Goal: Use online tool/utility: Utilize a website feature to perform a specific function

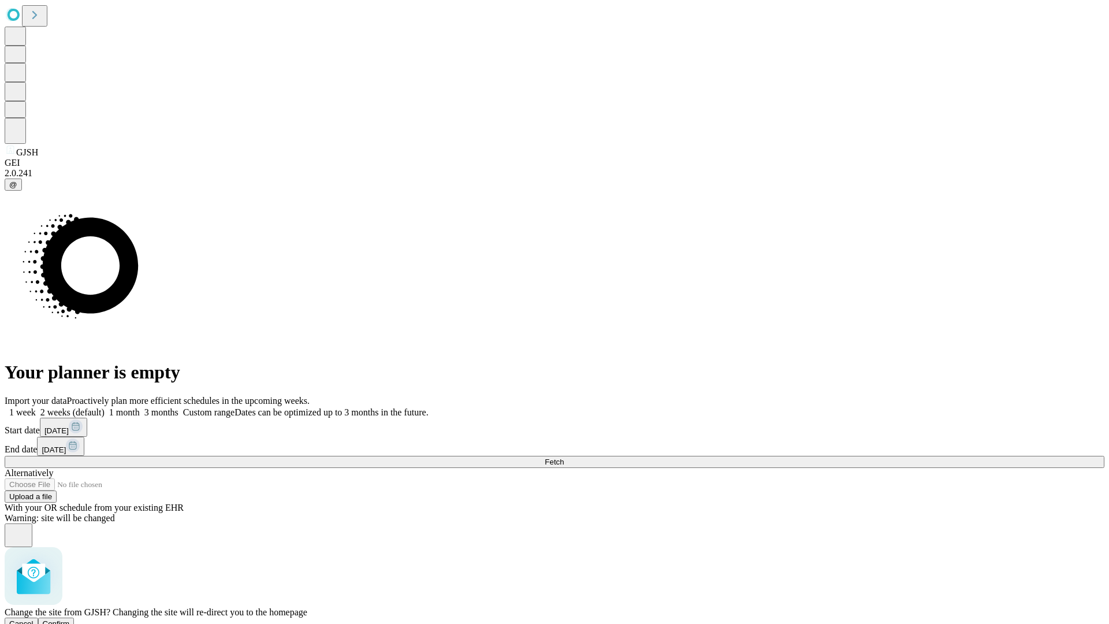
click at [70, 619] on span "Confirm" at bounding box center [56, 623] width 27 height 9
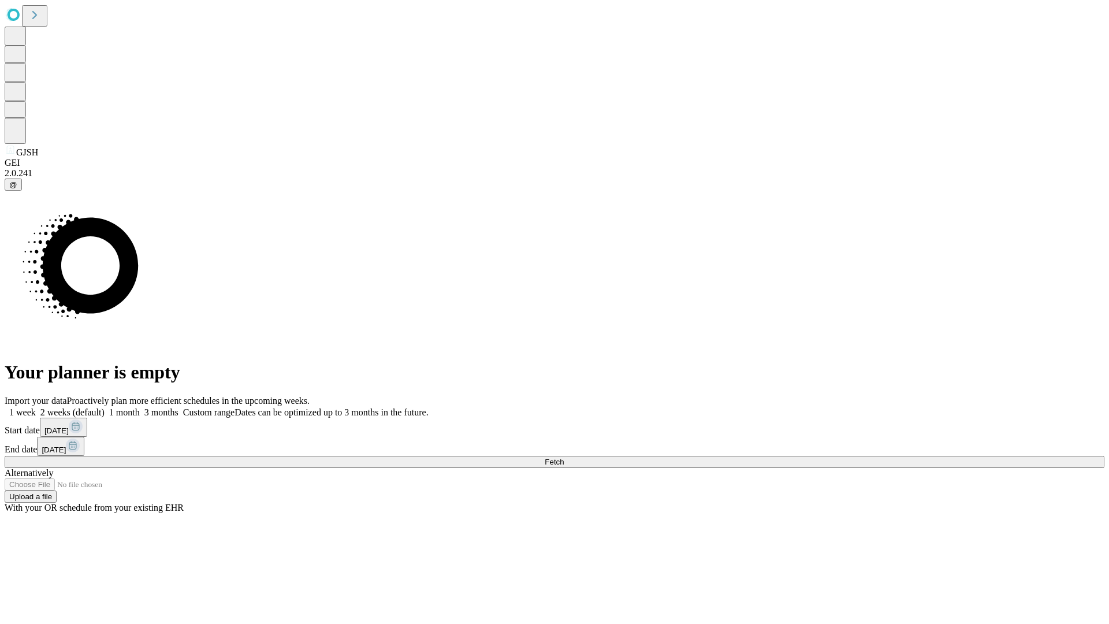
click at [105, 407] on label "2 weeks (default)" at bounding box center [70, 412] width 69 height 10
click at [564, 457] on span "Fetch" at bounding box center [554, 461] width 19 height 9
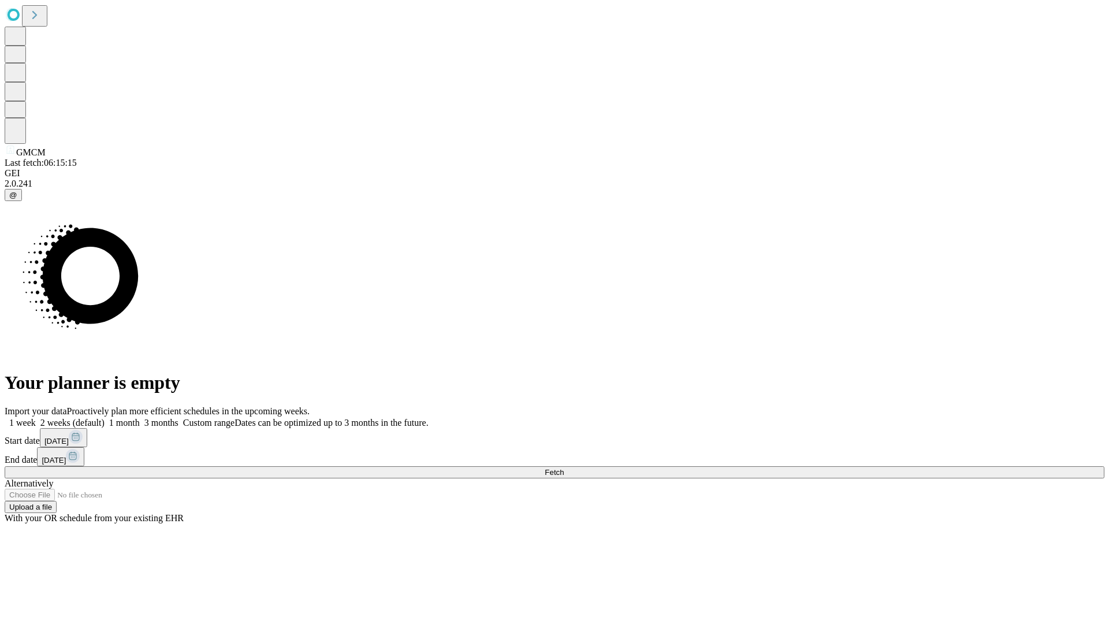
click at [105, 418] on label "2 weeks (default)" at bounding box center [70, 423] width 69 height 10
click at [564, 468] on span "Fetch" at bounding box center [554, 472] width 19 height 9
click at [105, 418] on label "2 weeks (default)" at bounding box center [70, 423] width 69 height 10
click at [564, 468] on span "Fetch" at bounding box center [554, 472] width 19 height 9
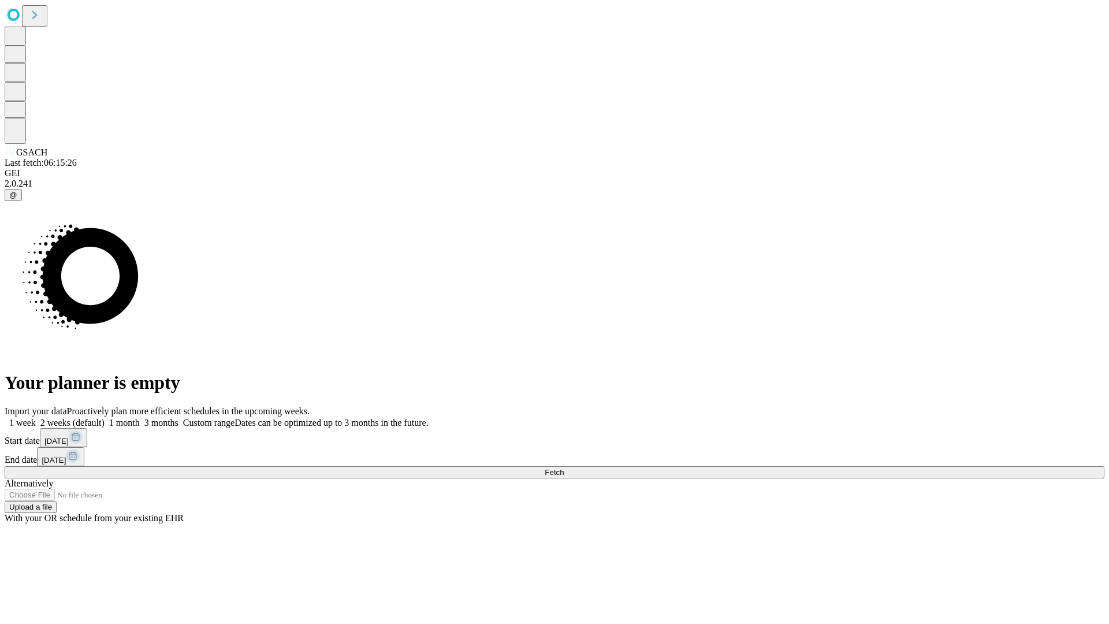
click at [105, 418] on label "2 weeks (default)" at bounding box center [70, 423] width 69 height 10
click at [564, 468] on span "Fetch" at bounding box center [554, 472] width 19 height 9
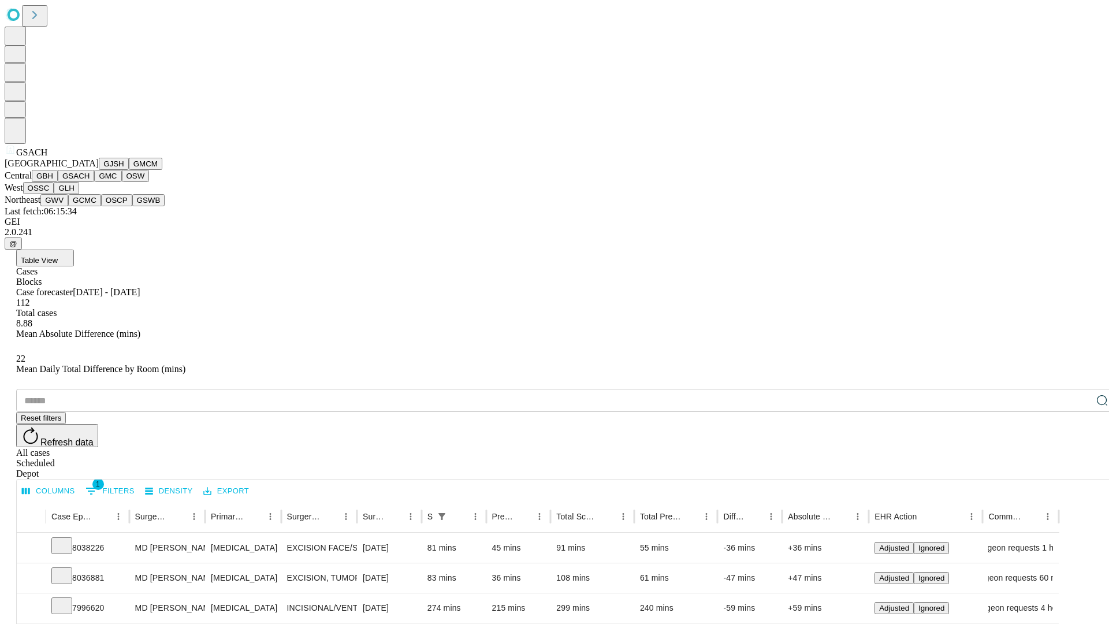
click at [94, 182] on button "GMC" at bounding box center [107, 176] width 27 height 12
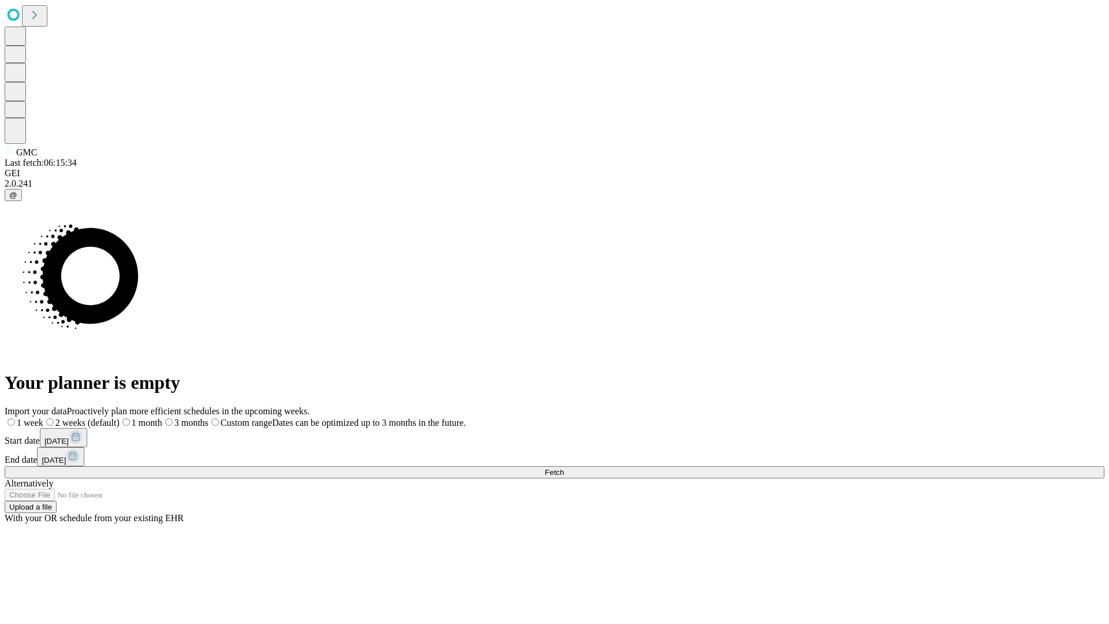
click at [120, 418] on label "2 weeks (default)" at bounding box center [81, 423] width 76 height 10
click at [564, 468] on span "Fetch" at bounding box center [554, 472] width 19 height 9
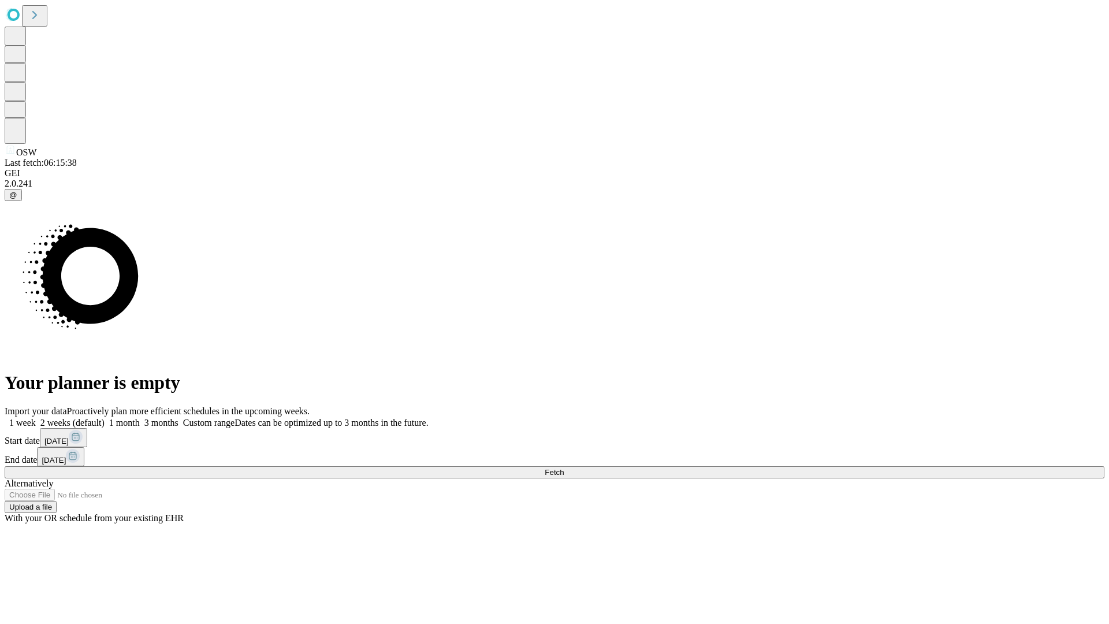
click at [105, 418] on label "2 weeks (default)" at bounding box center [70, 423] width 69 height 10
click at [564, 468] on span "Fetch" at bounding box center [554, 472] width 19 height 9
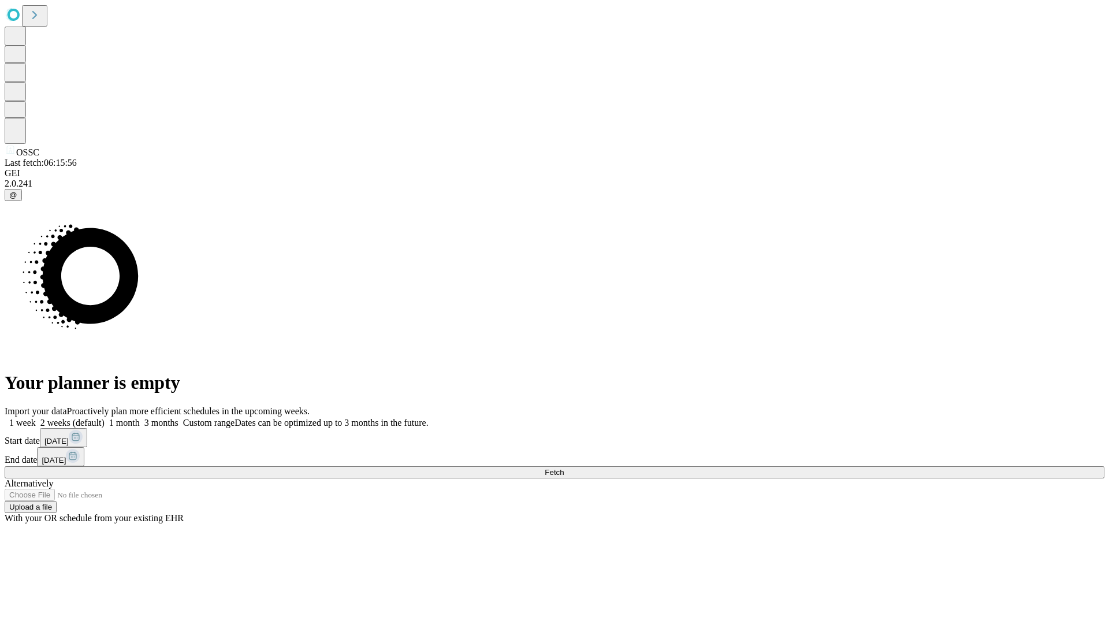
click at [105, 418] on label "2 weeks (default)" at bounding box center [70, 423] width 69 height 10
click at [564, 468] on span "Fetch" at bounding box center [554, 472] width 19 height 9
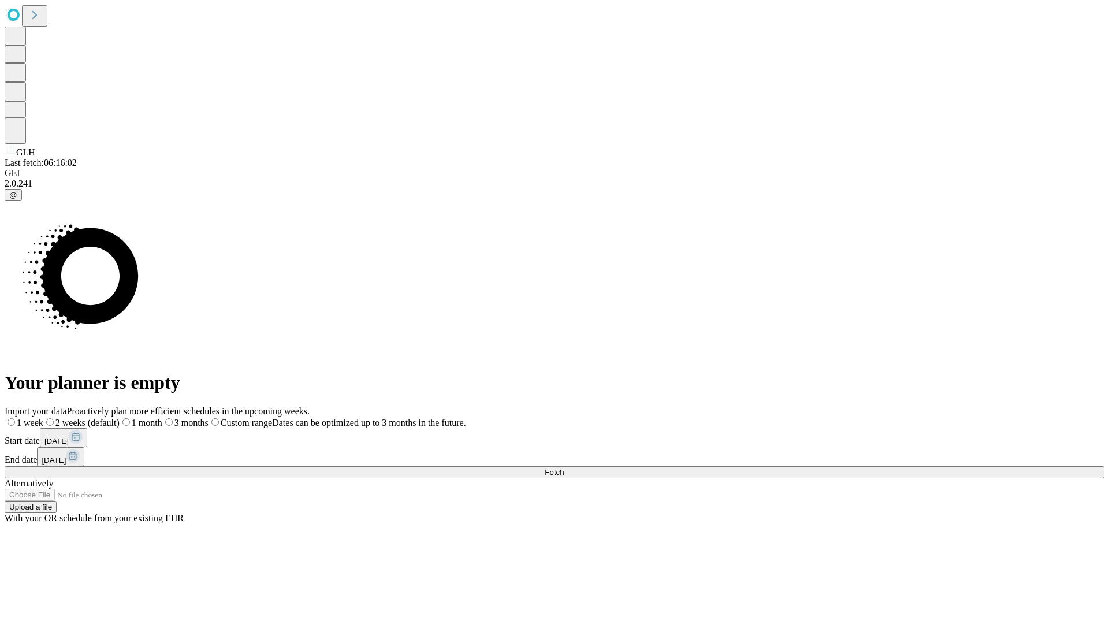
click at [120, 418] on label "2 weeks (default)" at bounding box center [81, 423] width 76 height 10
click at [564, 468] on span "Fetch" at bounding box center [554, 472] width 19 height 9
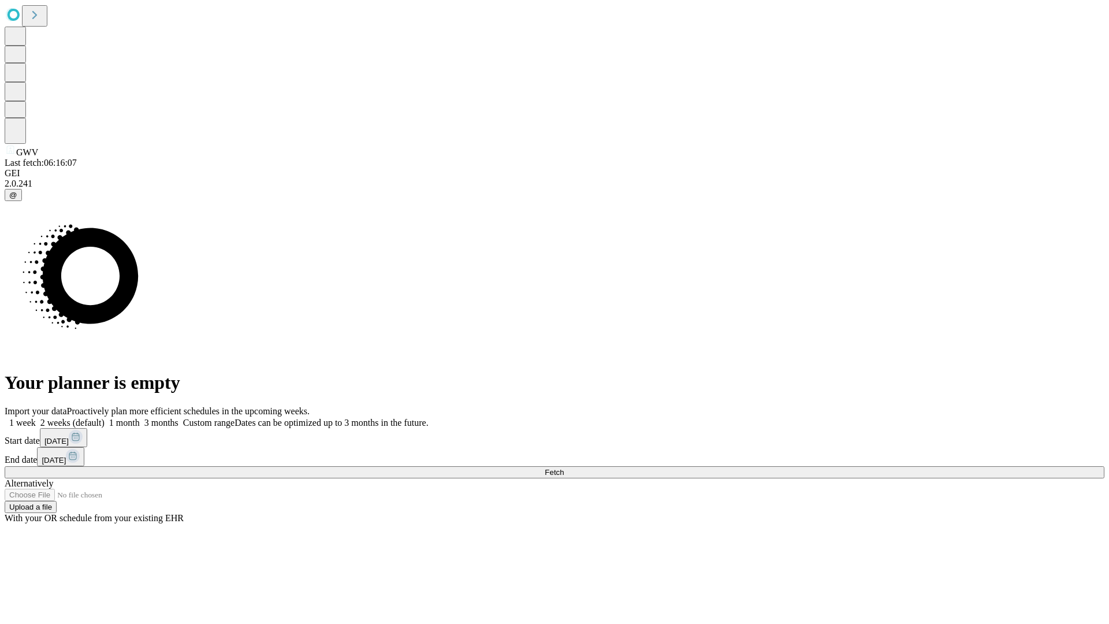
click at [564, 468] on span "Fetch" at bounding box center [554, 472] width 19 height 9
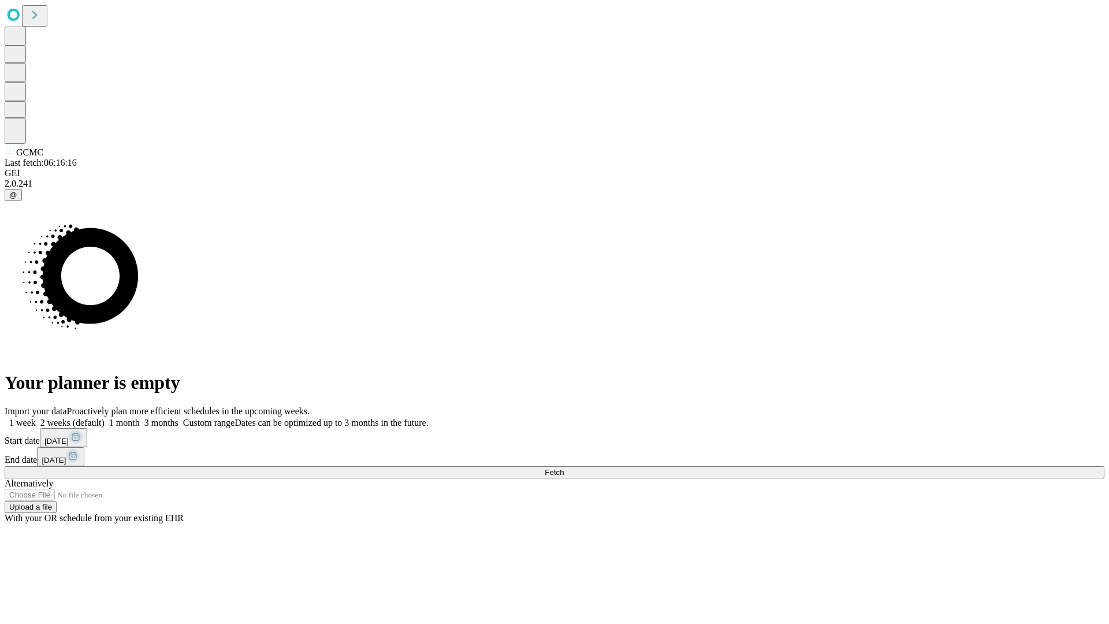
click at [105, 418] on label "2 weeks (default)" at bounding box center [70, 423] width 69 height 10
click at [564, 468] on span "Fetch" at bounding box center [554, 472] width 19 height 9
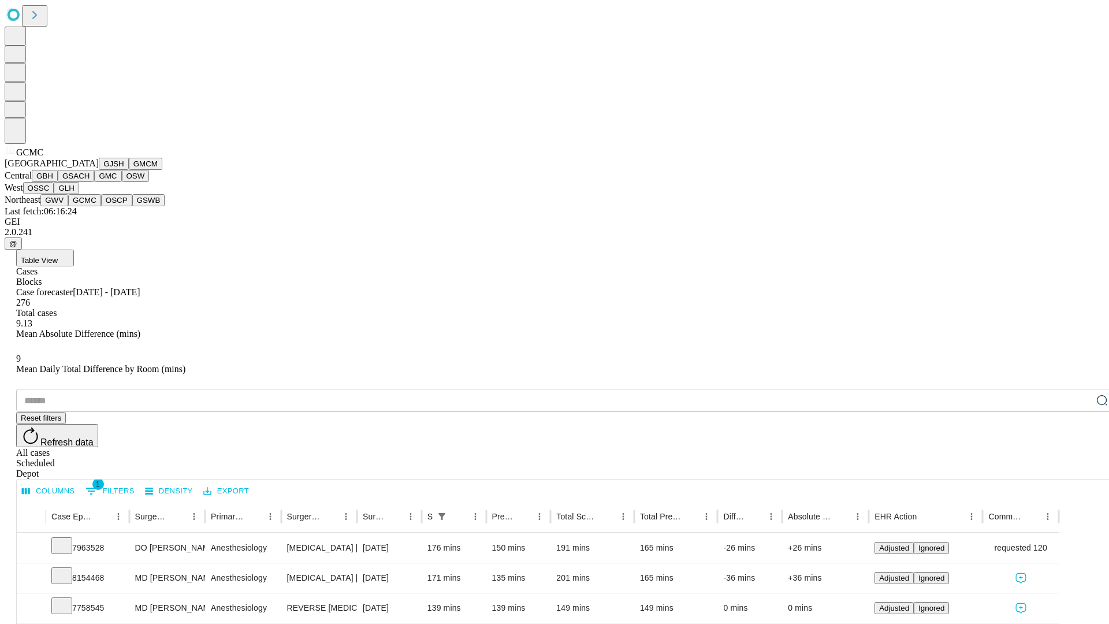
click at [101, 206] on button "OSCP" at bounding box center [116, 200] width 31 height 12
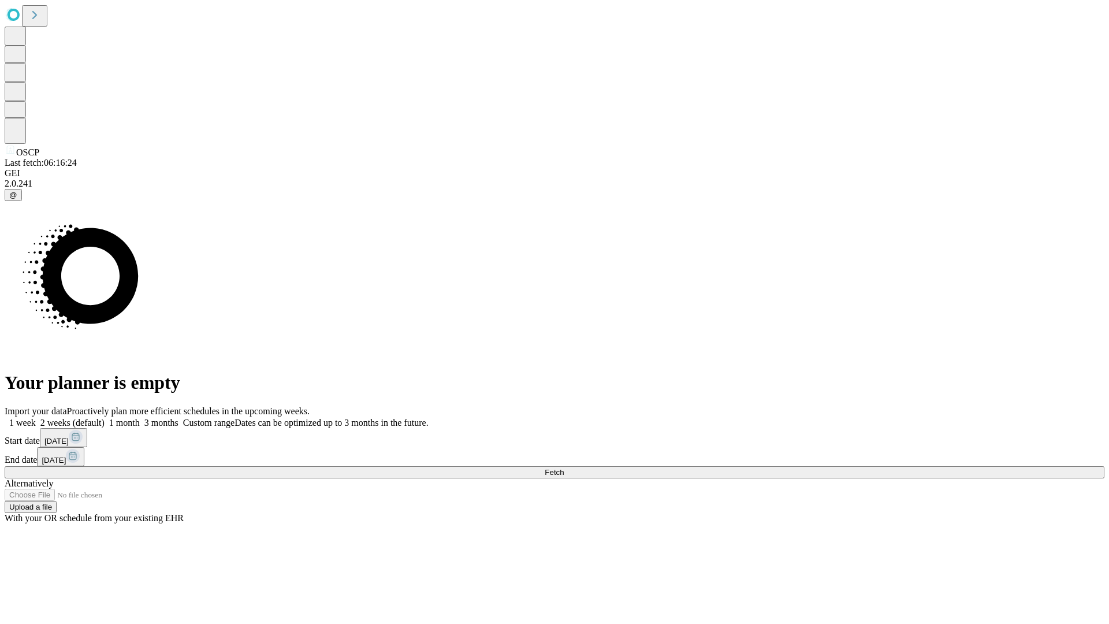
click at [105, 418] on label "2 weeks (default)" at bounding box center [70, 423] width 69 height 10
click at [564, 468] on span "Fetch" at bounding box center [554, 472] width 19 height 9
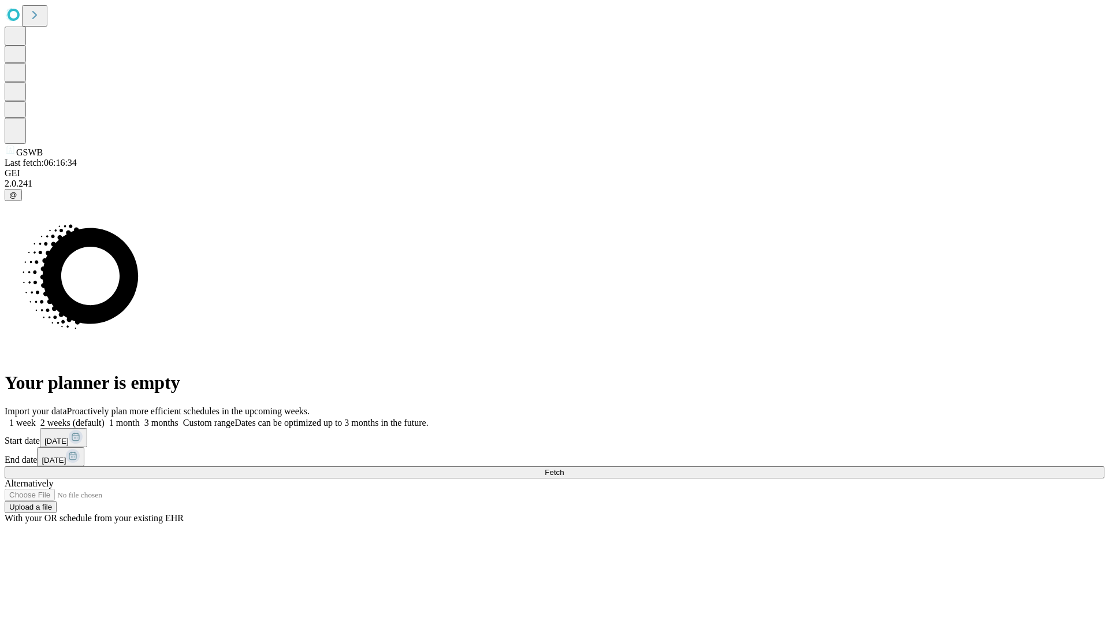
click at [105, 418] on label "2 weeks (default)" at bounding box center [70, 423] width 69 height 10
click at [564, 468] on span "Fetch" at bounding box center [554, 472] width 19 height 9
